Goal: Task Accomplishment & Management: Use online tool/utility

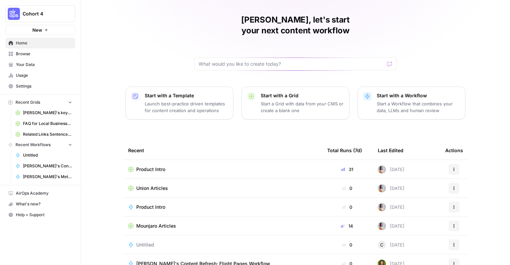
scroll to position [19, 0]
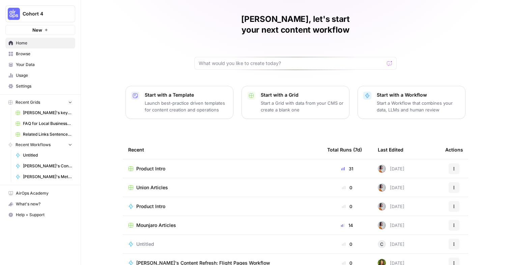
click at [34, 53] on span "Browse" at bounding box center [44, 54] width 56 height 6
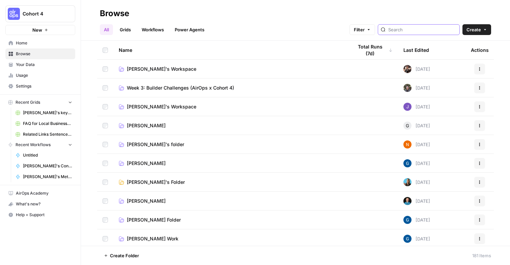
click at [426, 29] on input "search" at bounding box center [422, 29] width 68 height 7
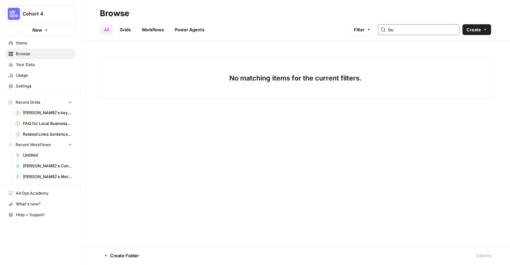
type input "b"
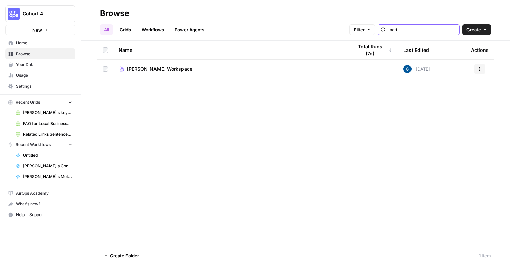
type input "mari"
click at [218, 72] on link "Marina Galstyan's Workspace" at bounding box center [230, 69] width 223 height 7
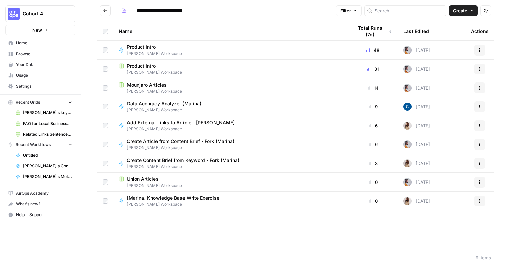
click at [204, 65] on div "Product Intro" at bounding box center [230, 66] width 223 height 7
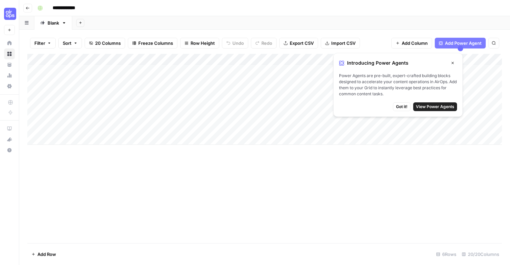
click at [405, 108] on span "Got it!" at bounding box center [401, 107] width 11 height 6
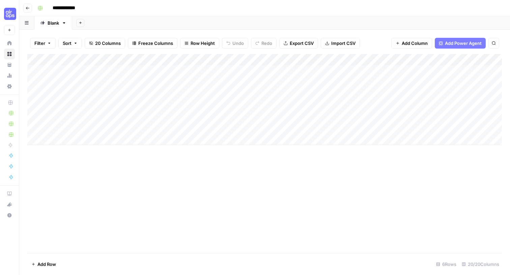
click at [359, 57] on div "Add Column" at bounding box center [264, 99] width 474 height 91
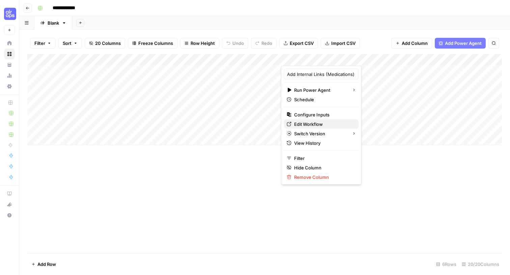
click at [313, 123] on span "Edit Workflow" at bounding box center [323, 124] width 59 height 7
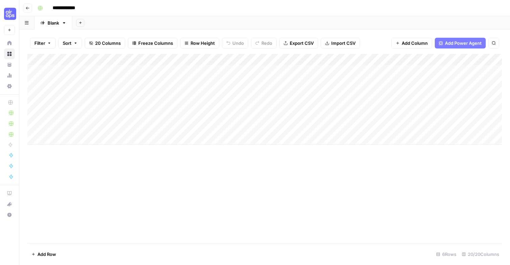
click at [365, 58] on div "Add Column" at bounding box center [264, 99] width 474 height 91
click at [363, 54] on div "Add Column" at bounding box center [264, 99] width 474 height 91
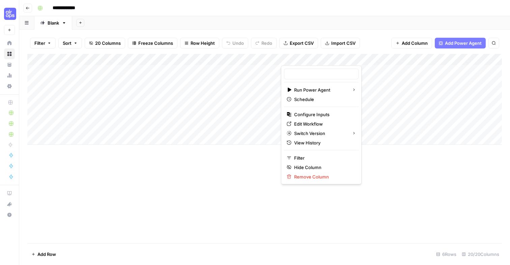
type input "Add Internal Links (Medications)"
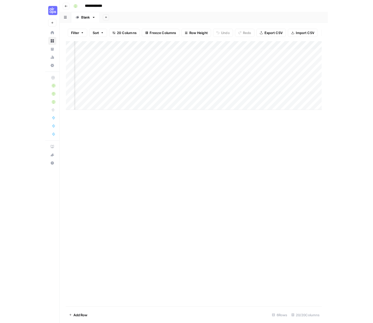
scroll to position [0, 65]
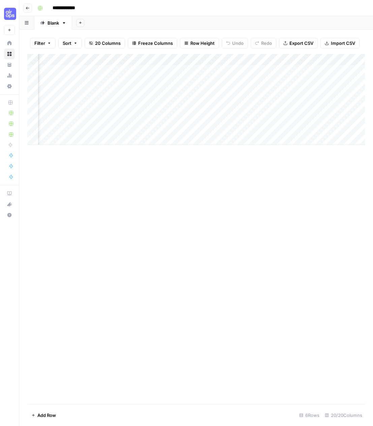
click at [294, 57] on div "Add Column" at bounding box center [196, 99] width 338 height 91
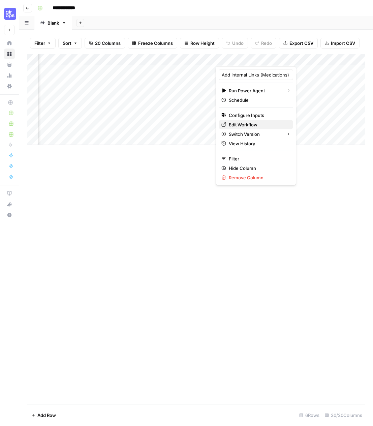
click at [252, 124] on span "Edit Workflow" at bounding box center [258, 124] width 59 height 7
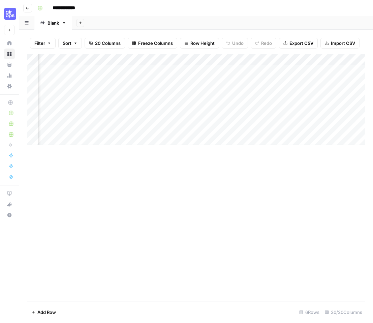
scroll to position [0, 137]
click at [291, 57] on div "Add Column" at bounding box center [196, 99] width 338 height 91
click at [254, 184] on div "Add Column" at bounding box center [196, 177] width 338 height 247
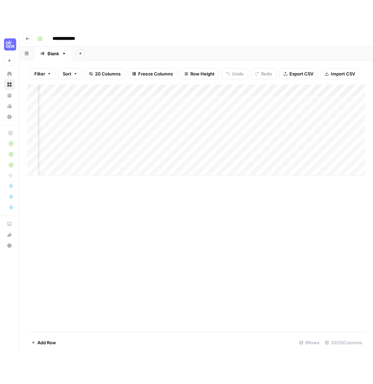
scroll to position [0, 0]
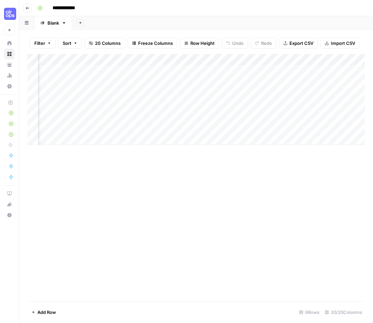
click at [230, 165] on div "Add Column" at bounding box center [196, 177] width 338 height 247
click at [222, 57] on div "Add Column" at bounding box center [196, 99] width 338 height 91
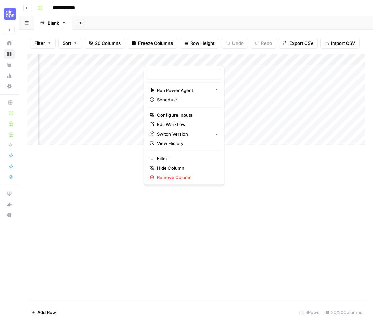
type input "Add Internal Links (Medications)"
click at [189, 126] on span "Edit Workflow" at bounding box center [186, 124] width 59 height 7
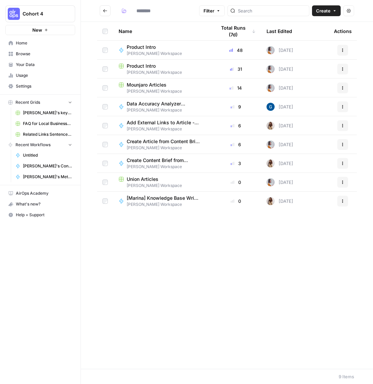
type input "**********"
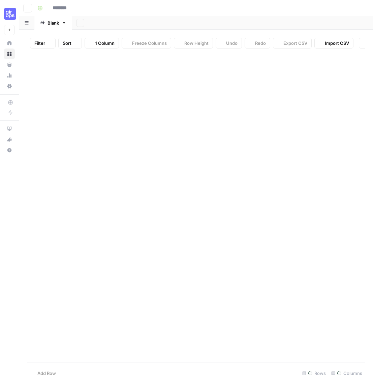
type input "**********"
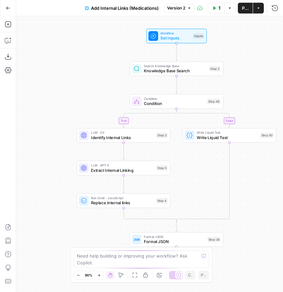
click at [194, 73] on span "Knowledge Base Search" at bounding box center [175, 71] width 63 height 6
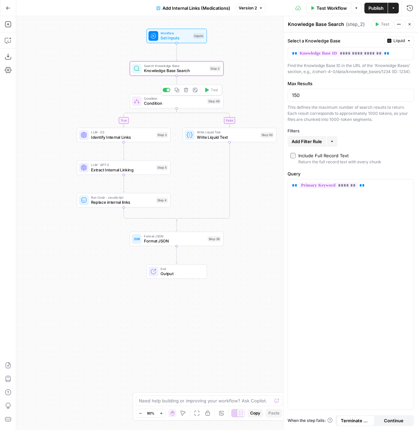
click at [165, 103] on span "Condition" at bounding box center [174, 103] width 61 height 6
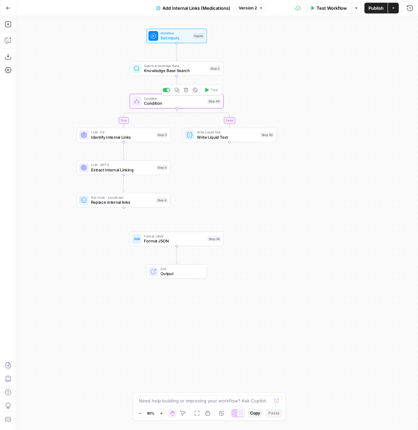
type textarea "Condition"
